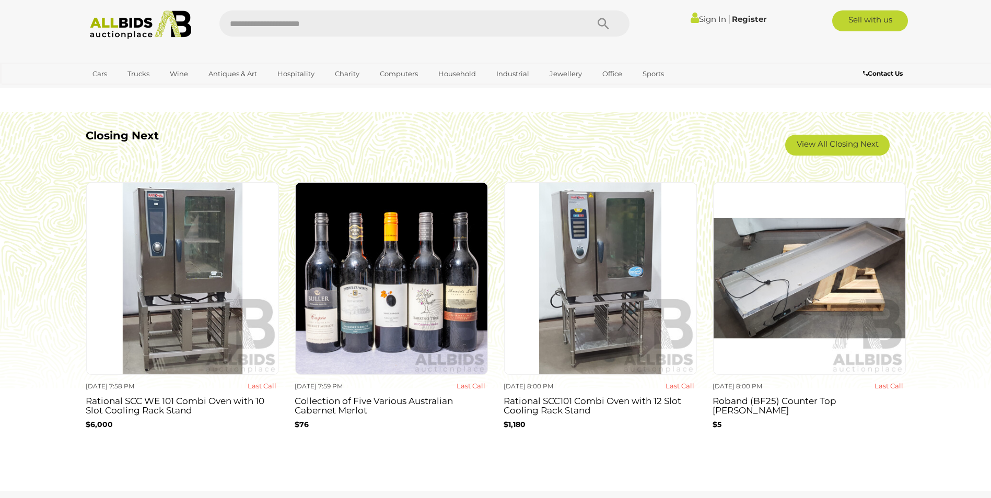
scroll to position [937, 0]
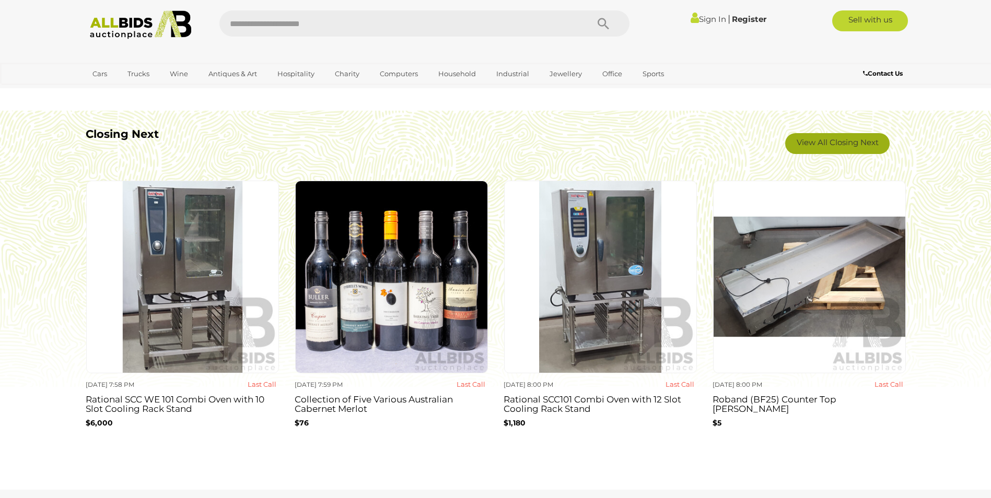
click at [841, 150] on link "View All Closing Next" at bounding box center [837, 143] width 105 height 21
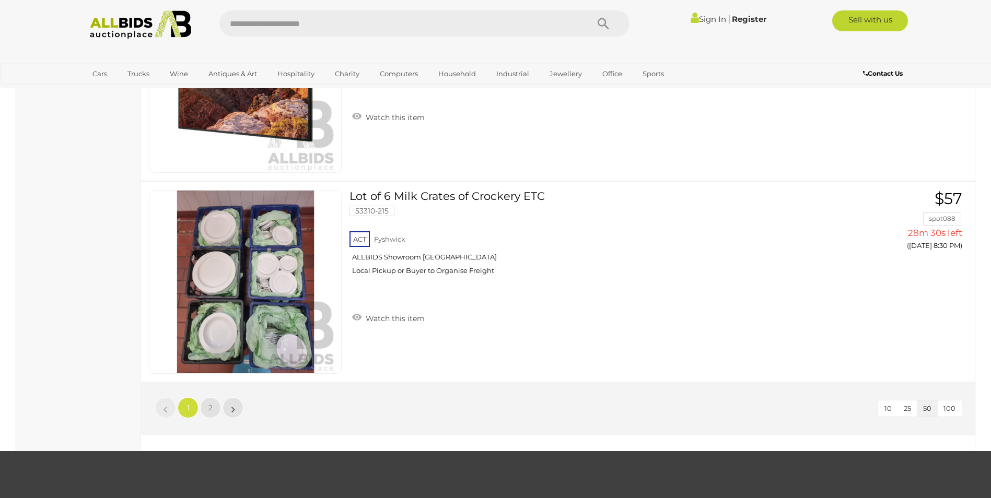
scroll to position [9818, 0]
click at [211, 408] on span "2" at bounding box center [210, 407] width 4 height 9
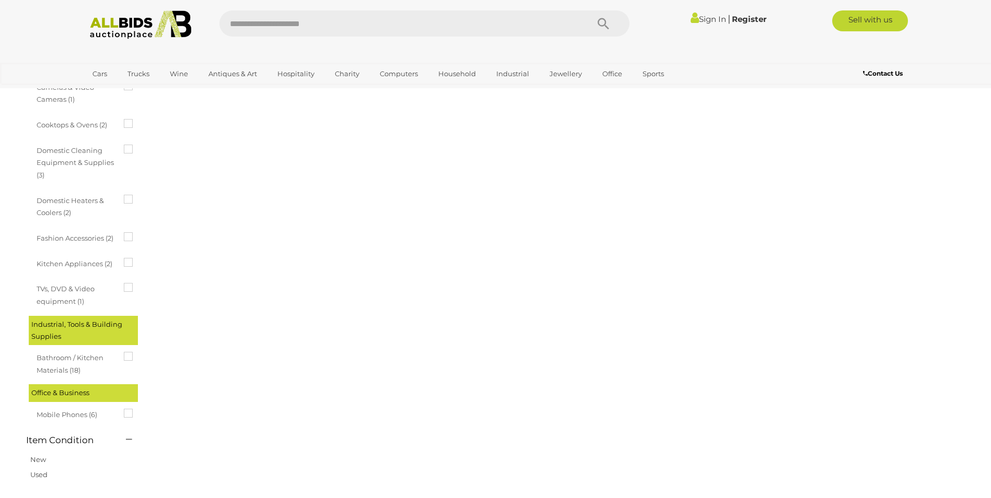
scroll to position [36, 0]
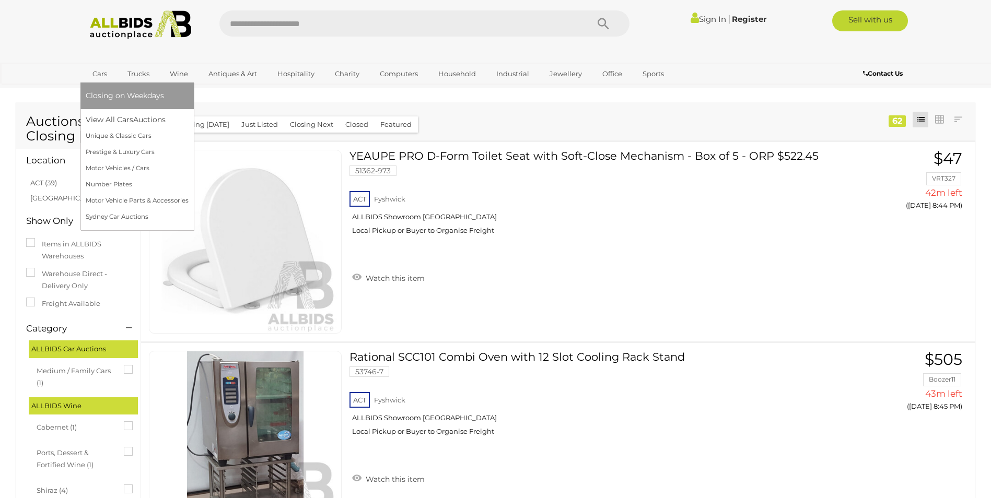
click at [94, 76] on link "Cars" at bounding box center [100, 73] width 28 height 17
click at [115, 123] on link "View All Cars Auctions" at bounding box center [137, 120] width 103 height 16
